Goal: Transaction & Acquisition: Purchase product/service

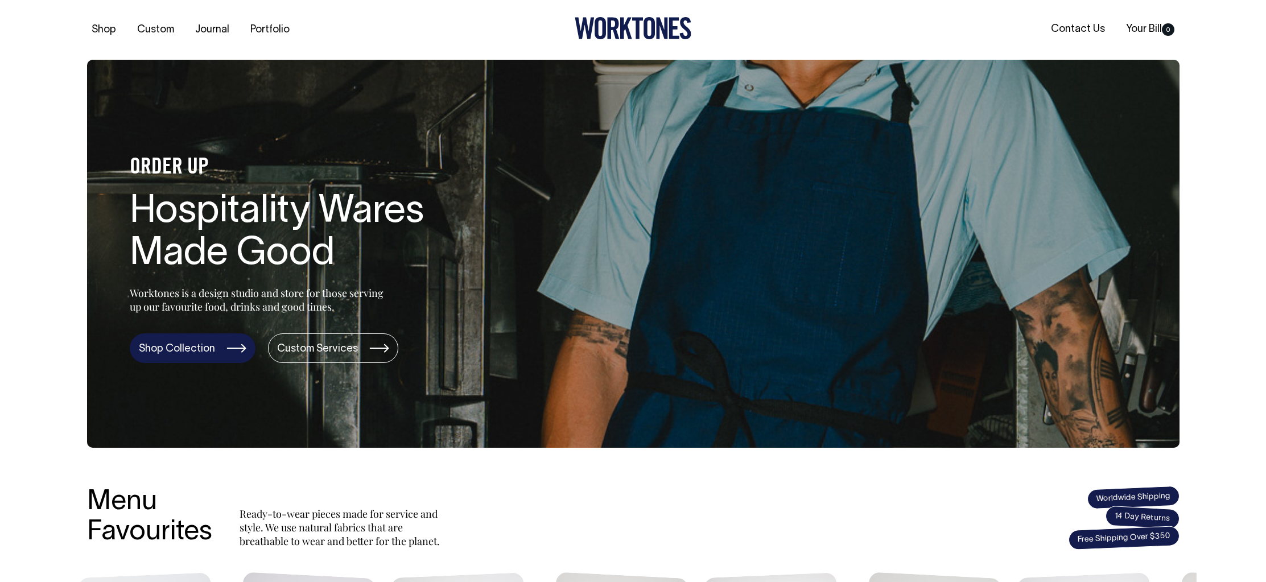
click at [221, 352] on link "Shop Collection" at bounding box center [193, 348] width 126 height 30
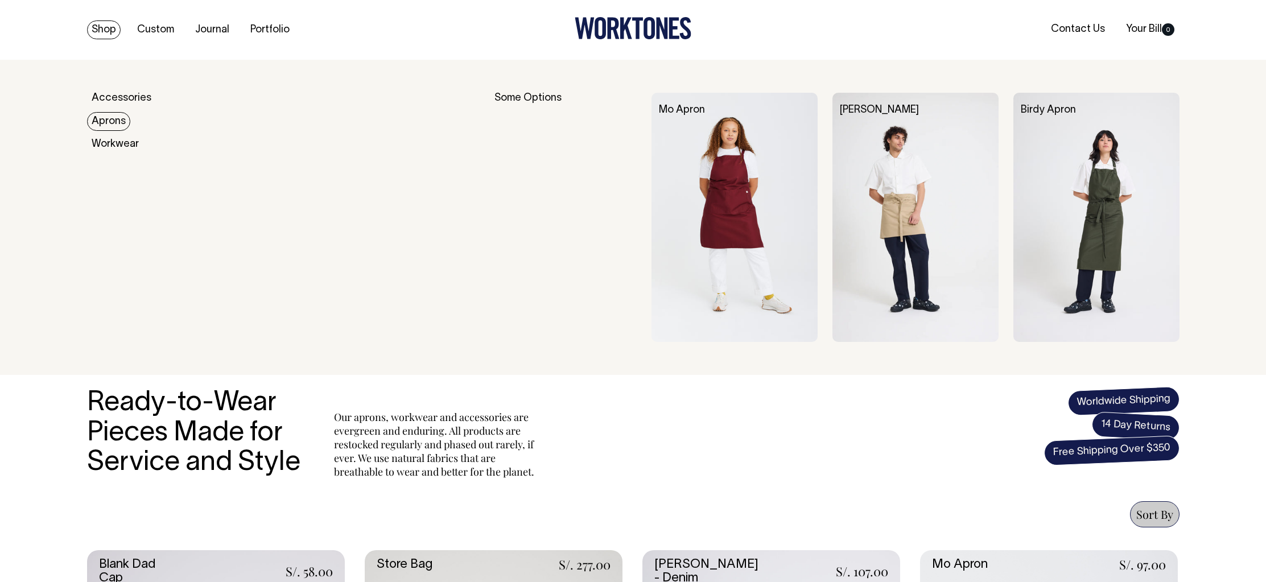
click at [903, 166] on img at bounding box center [916, 217] width 166 height 249
click at [1076, 220] on img at bounding box center [1097, 217] width 166 height 249
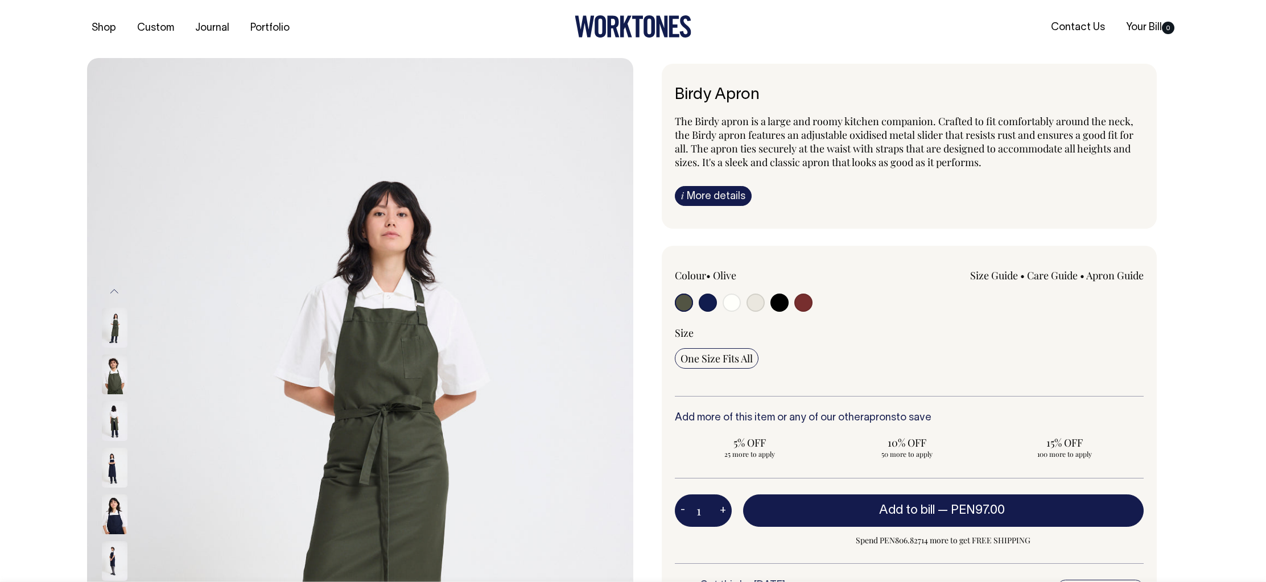
scroll to position [2, 0]
click at [735, 299] on input "radio" at bounding box center [732, 302] width 18 height 18
radio input "true"
select select "Off-White"
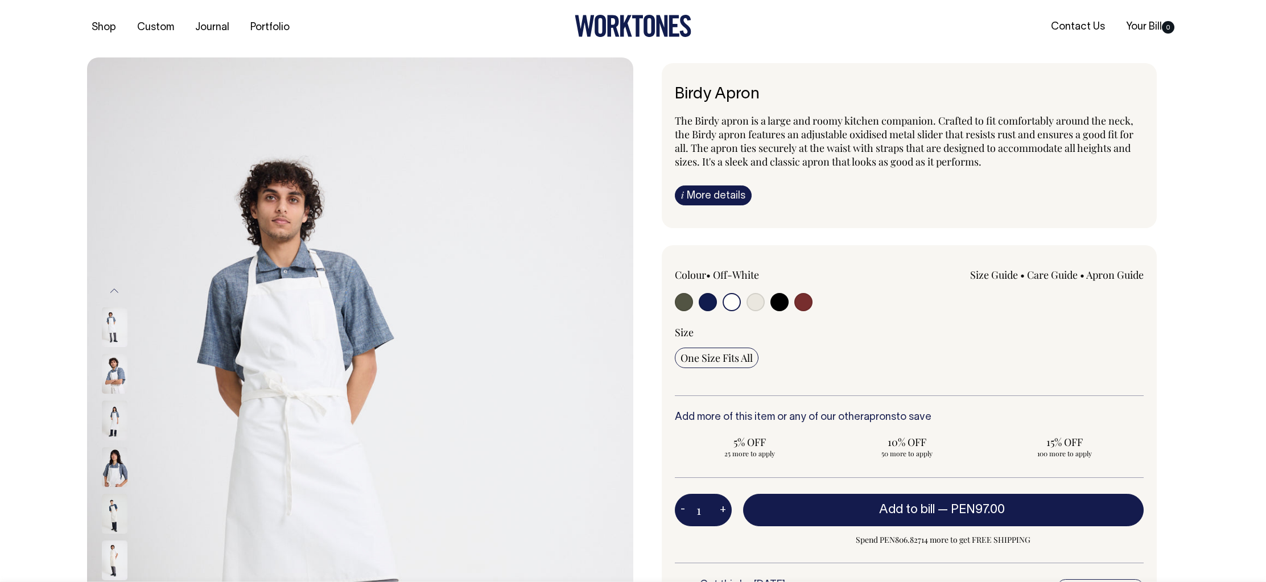
click at [752, 303] on input "radio" at bounding box center [756, 302] width 18 height 18
radio input "true"
select select "Natural"
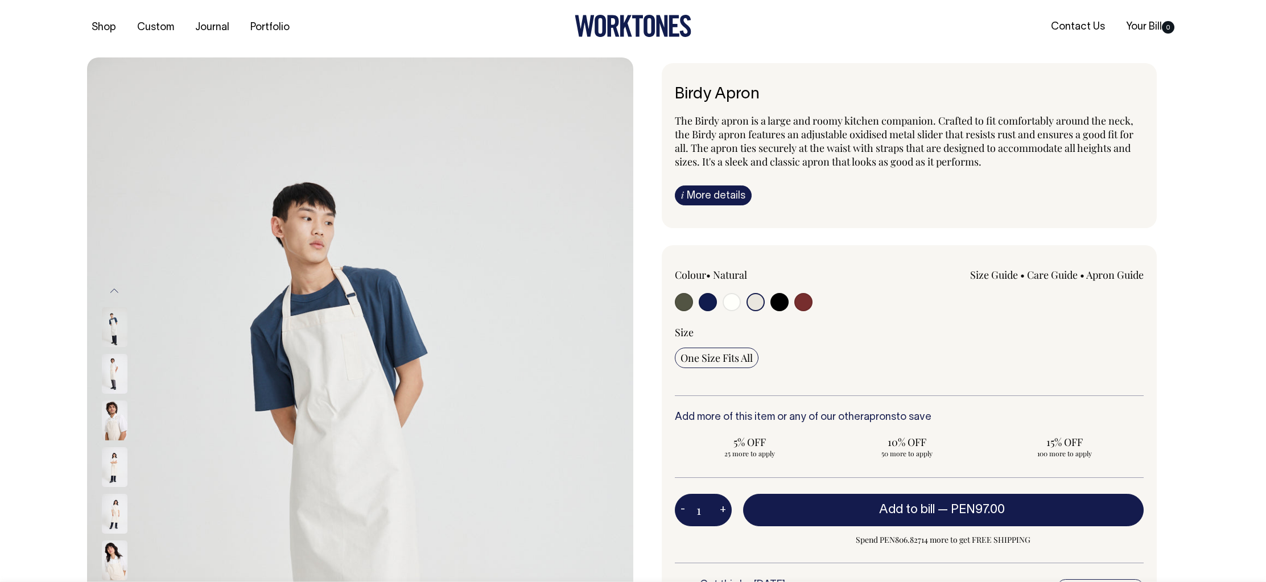
click at [806, 310] on input "radio" at bounding box center [803, 302] width 18 height 18
radio input "true"
select select "Burgundy"
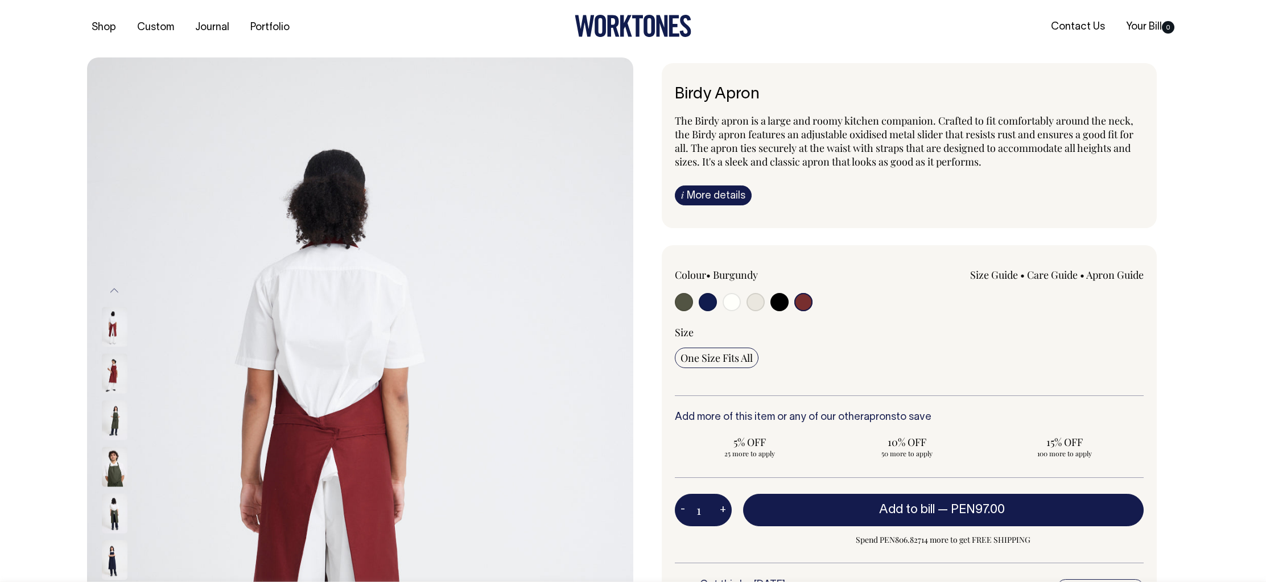
click at [703, 297] on input "radio" at bounding box center [708, 302] width 18 height 18
radio input "true"
select select "Dark Navy"
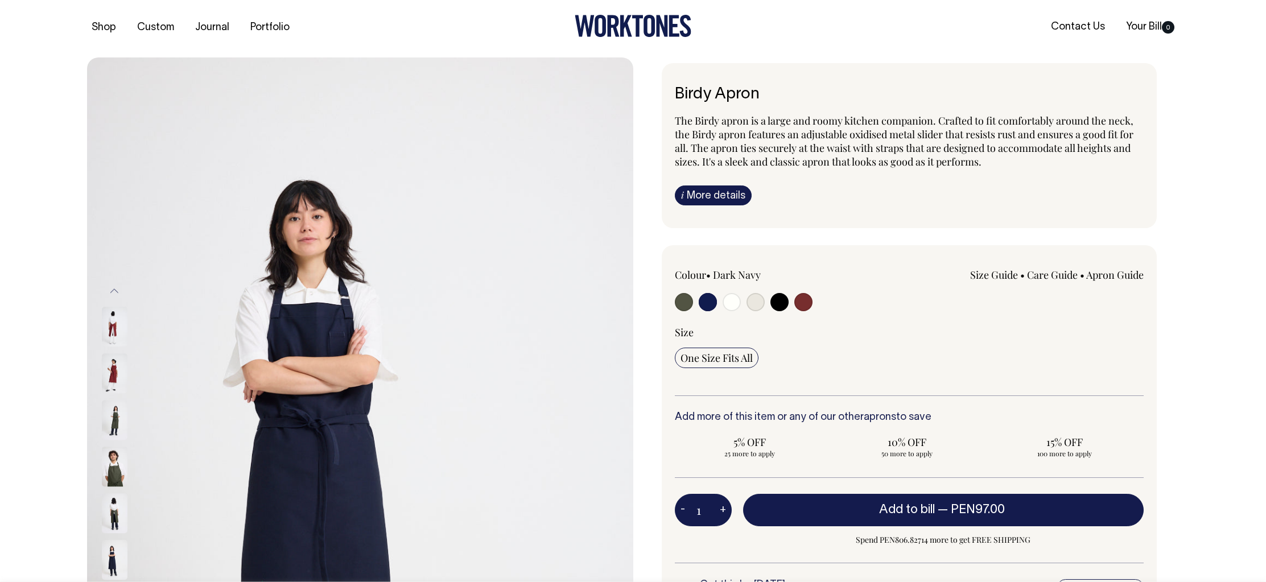
click at [707, 299] on input "radio" at bounding box center [708, 302] width 18 height 18
click at [756, 304] on input "radio" at bounding box center [756, 302] width 18 height 18
radio input "true"
select select "Natural"
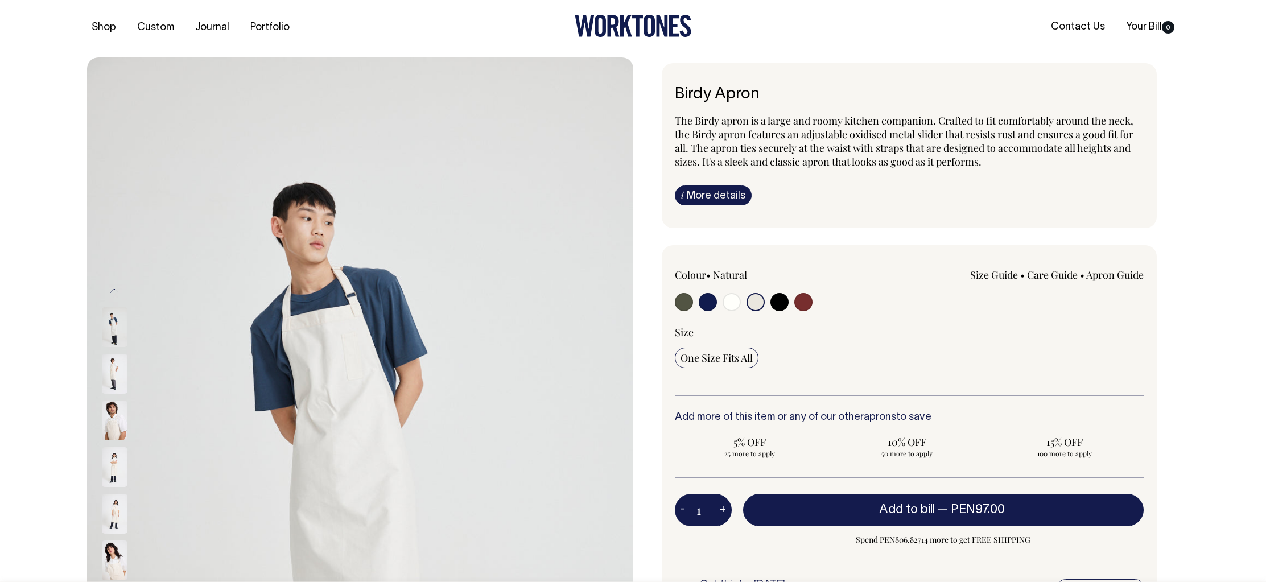
click at [773, 306] on input "radio" at bounding box center [780, 302] width 18 height 18
radio input "true"
select select "Black"
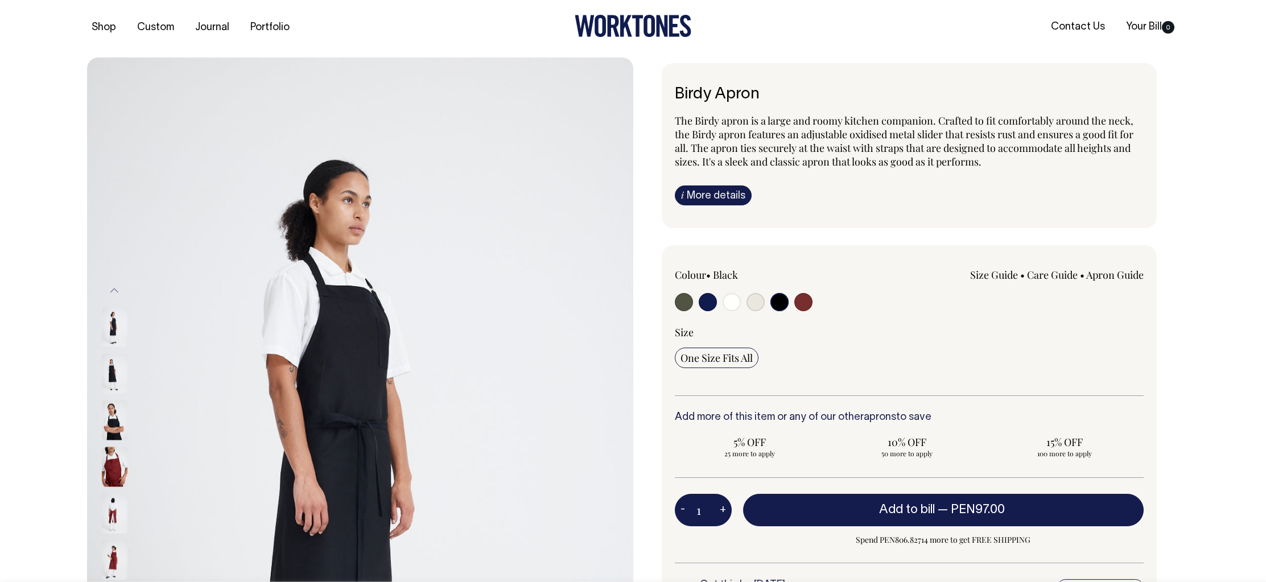
click at [757, 303] on input "radio" at bounding box center [756, 302] width 18 height 18
radio input "true"
select select "Natural"
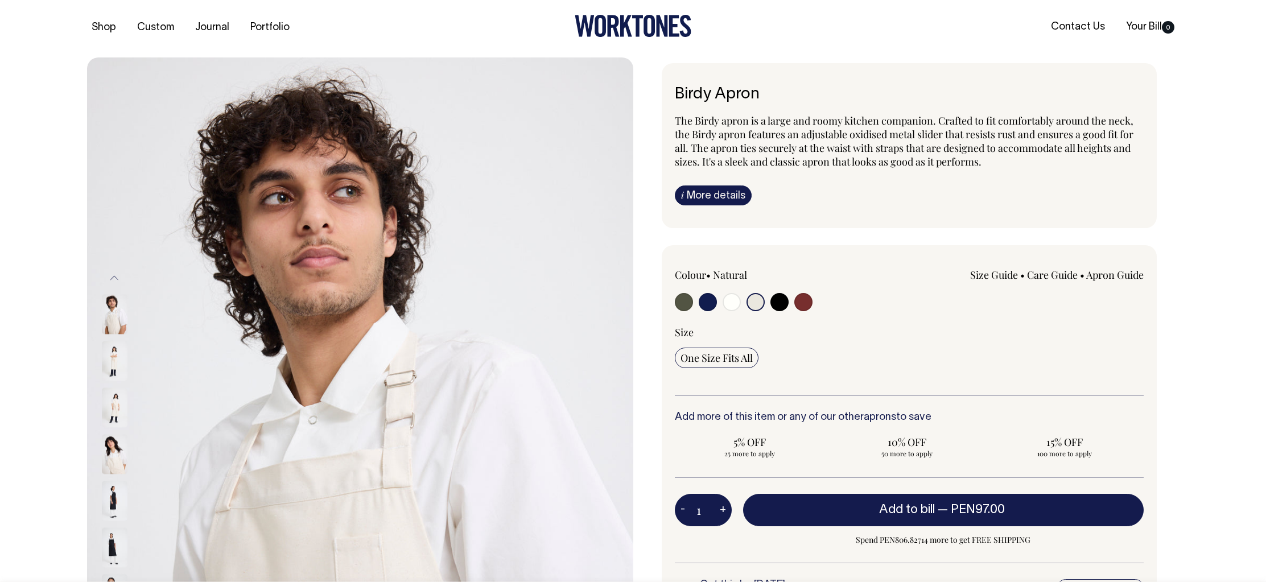
click at [681, 307] on input "radio" at bounding box center [684, 302] width 18 height 18
radio input "true"
select select "Olive"
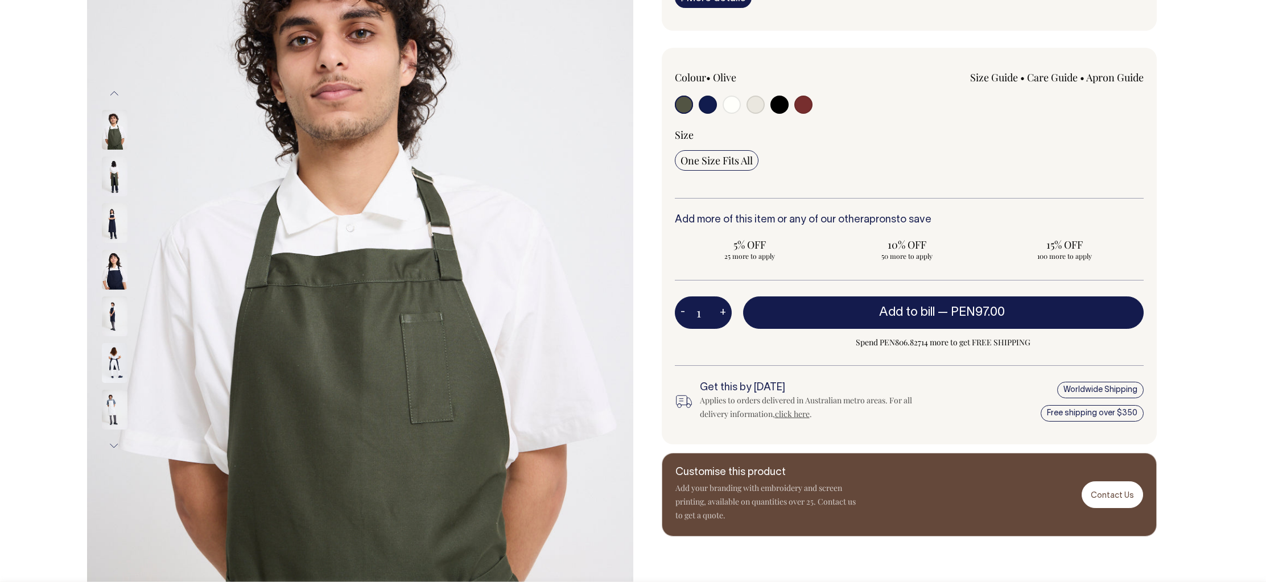
scroll to position [200, 0]
click at [110, 199] on div at bounding box center [129, 222] width 57 height 47
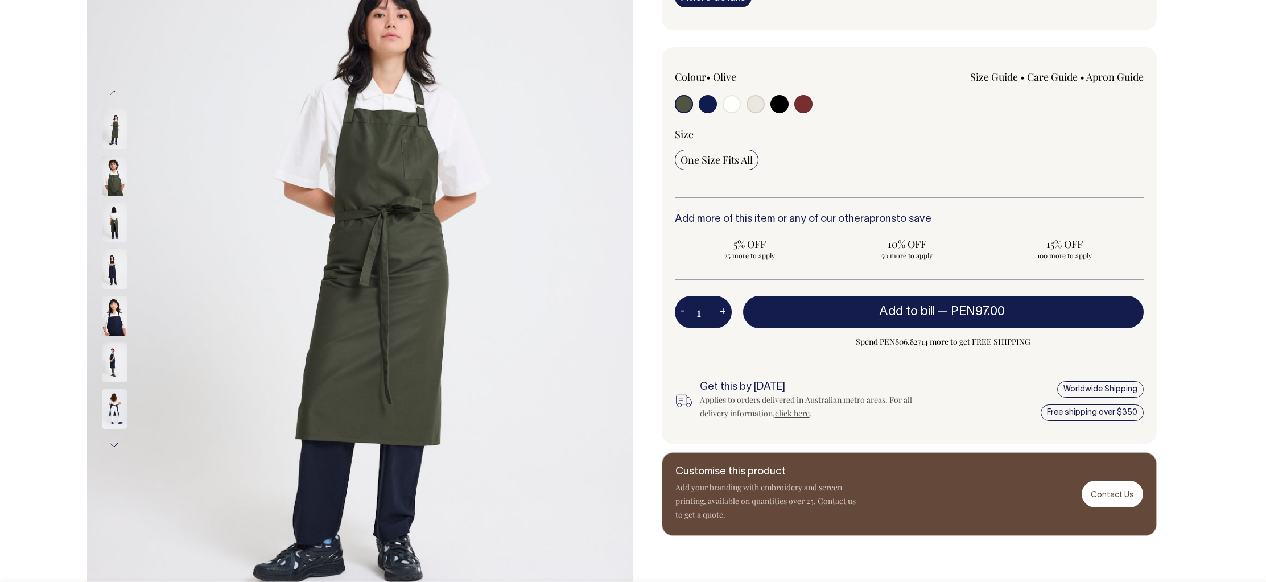
click at [110, 132] on img at bounding box center [115, 129] width 26 height 40
click at [118, 134] on img at bounding box center [115, 129] width 26 height 40
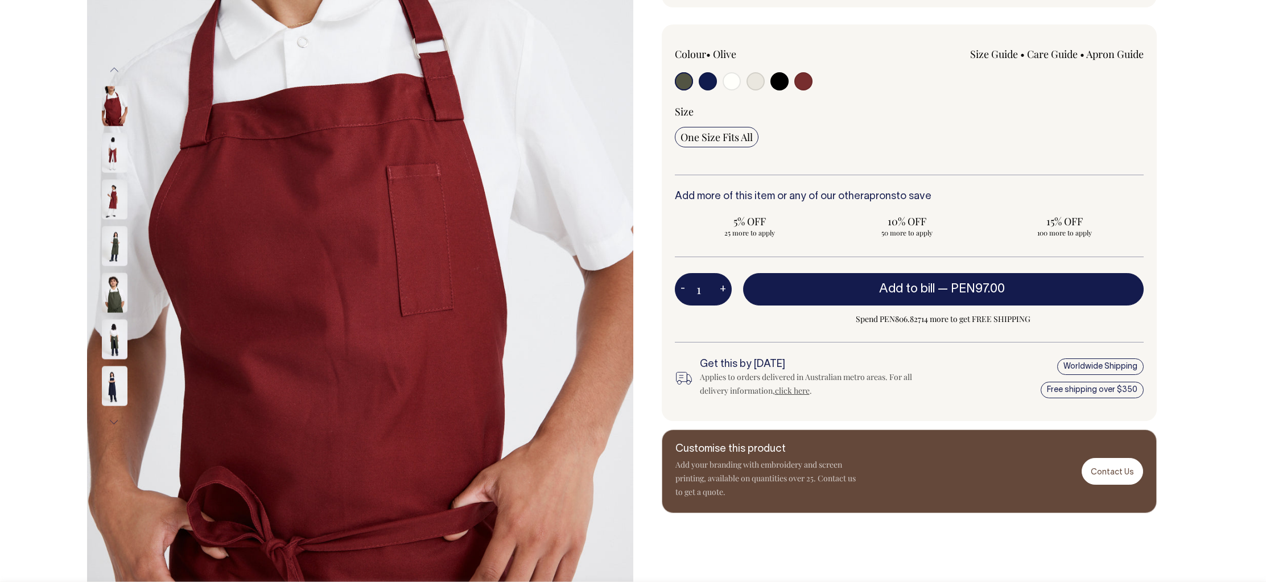
click at [120, 424] on button "Next" at bounding box center [114, 422] width 17 height 26
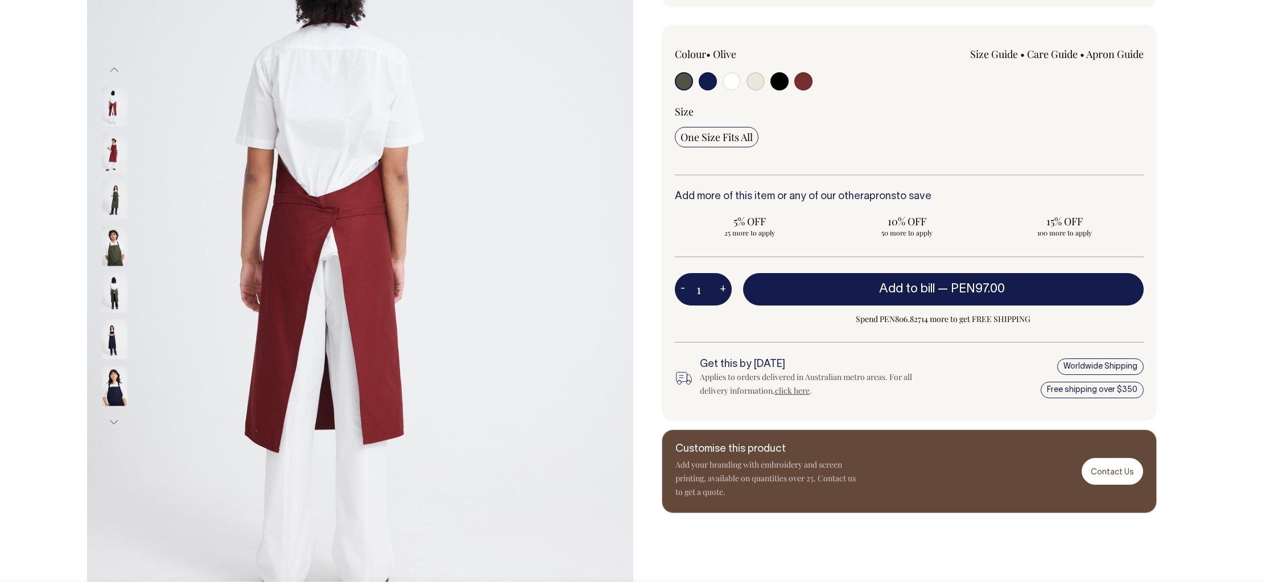
click at [110, 419] on button "Next" at bounding box center [114, 422] width 17 height 26
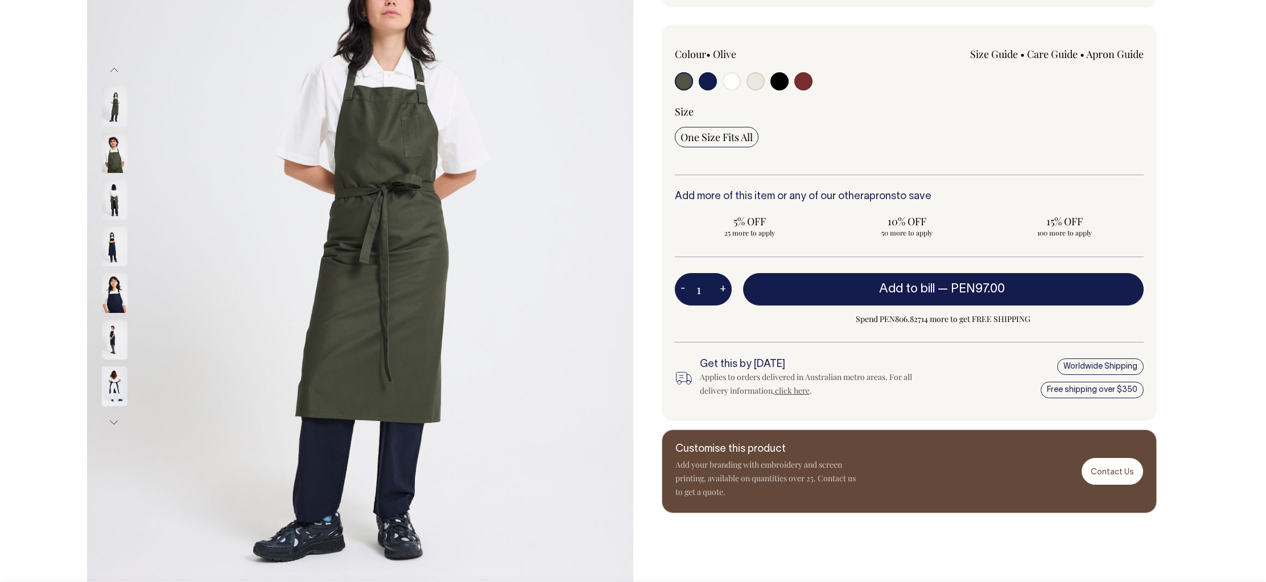
click at [110, 419] on button "Next" at bounding box center [114, 423] width 17 height 26
click at [112, 426] on button "Next" at bounding box center [114, 423] width 17 height 26
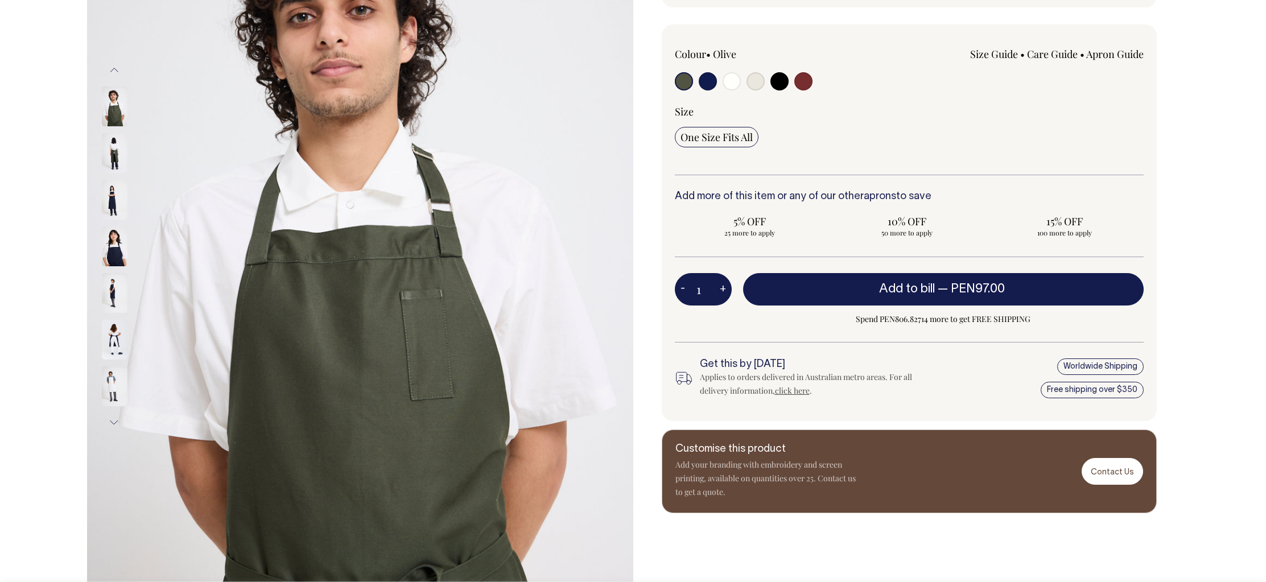
click at [117, 67] on button "Previous" at bounding box center [114, 70] width 17 height 26
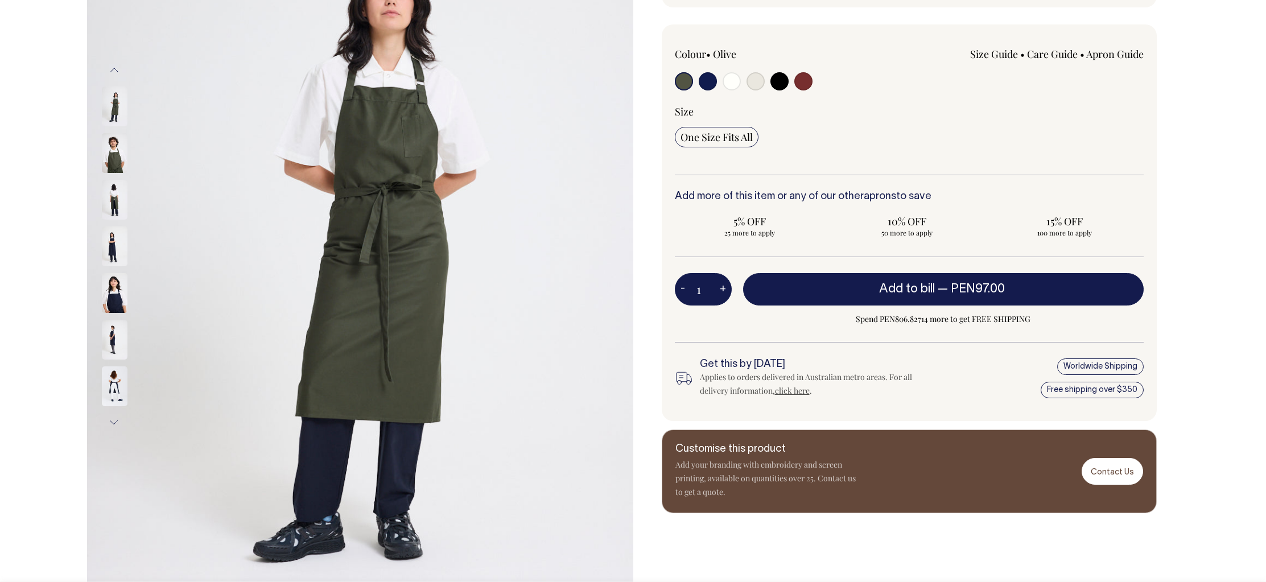
click at [117, 68] on button "Previous" at bounding box center [114, 70] width 17 height 26
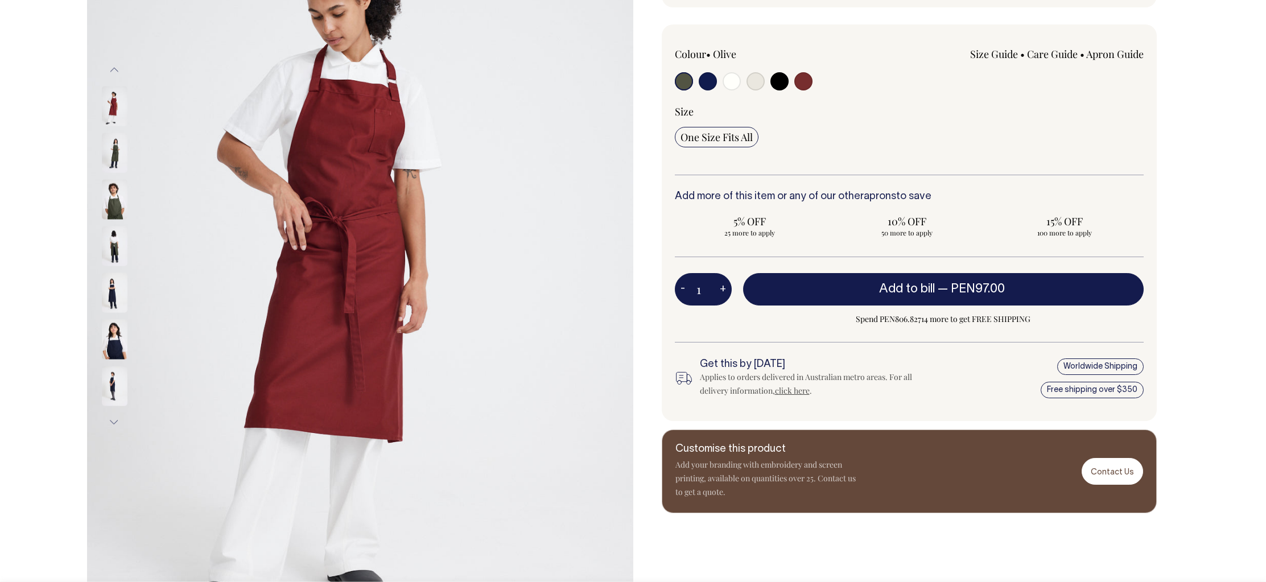
click at [119, 419] on button "Next" at bounding box center [114, 422] width 17 height 26
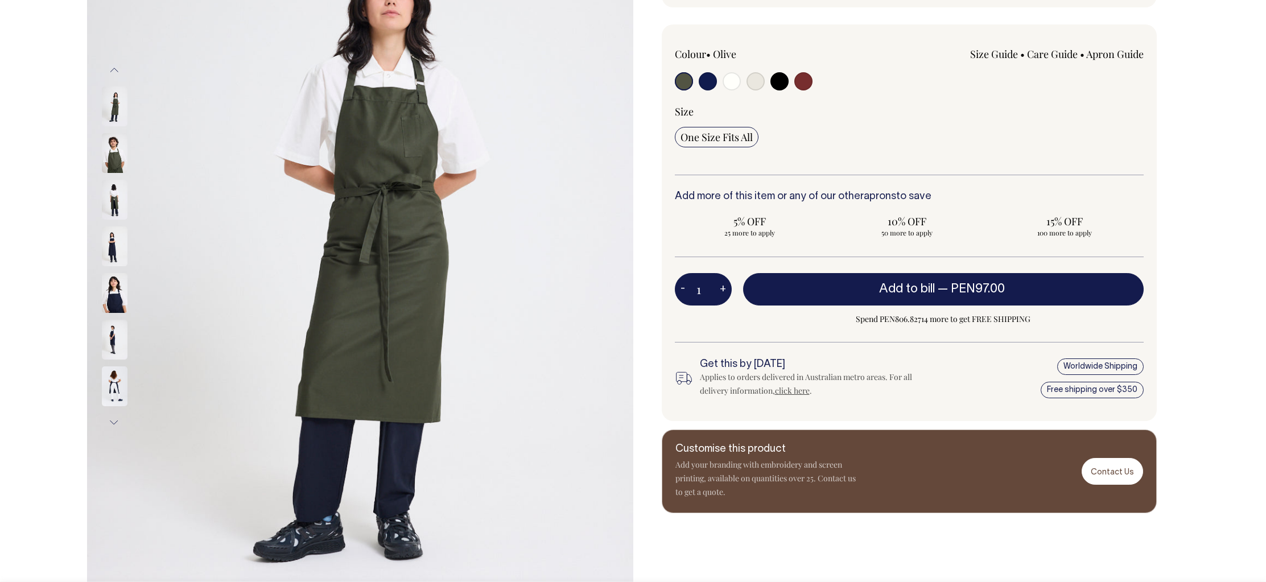
click at [119, 419] on button "Next" at bounding box center [114, 423] width 17 height 26
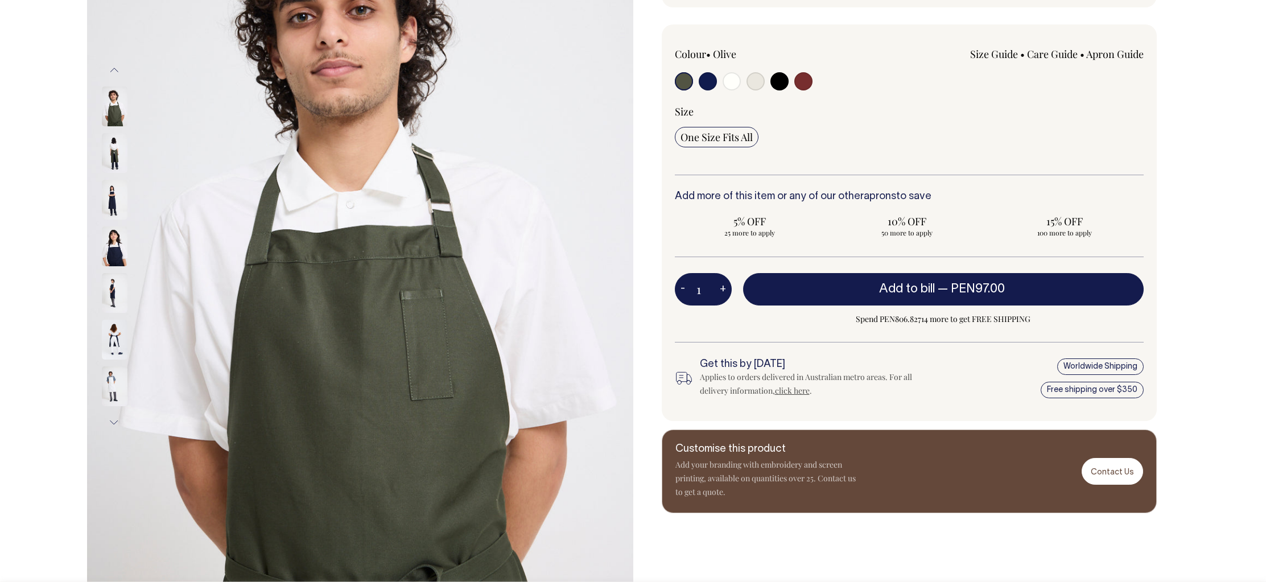
click at [119, 419] on button "Next" at bounding box center [114, 423] width 17 height 26
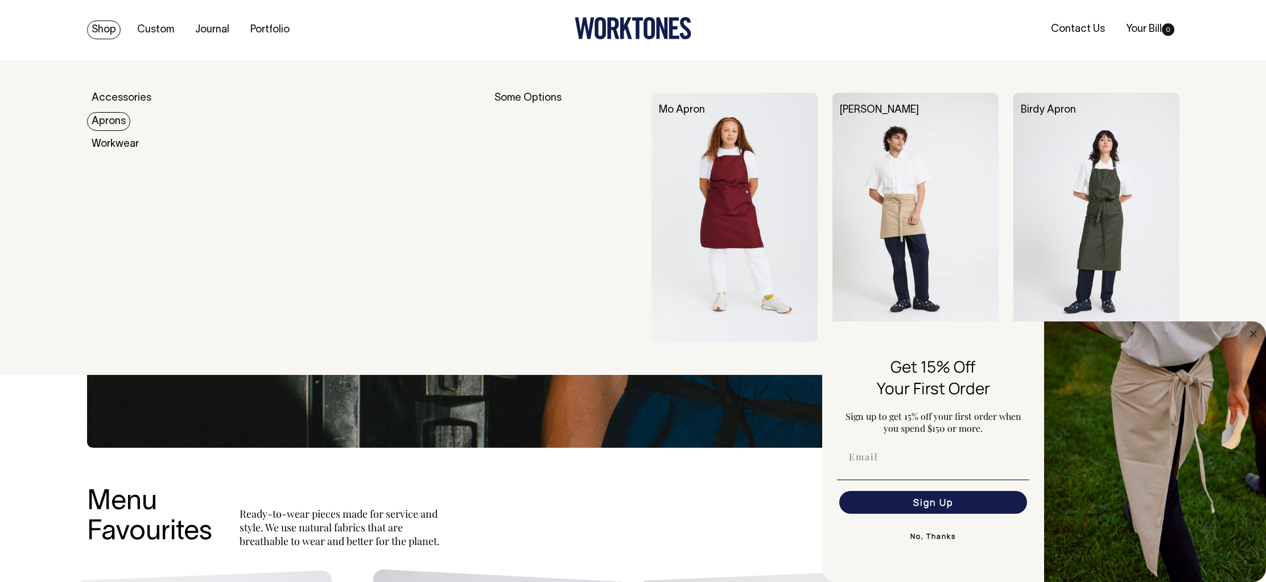
click at [741, 188] on img at bounding box center [735, 217] width 166 height 249
